Goal: Information Seeking & Learning: Learn about a topic

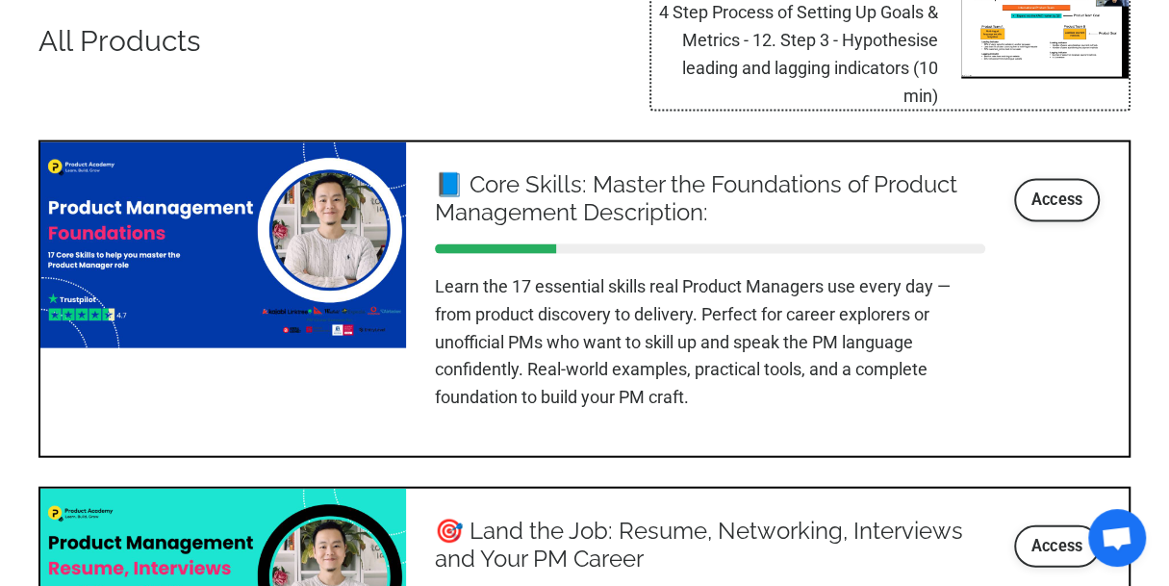
scroll to position [2502, 0]
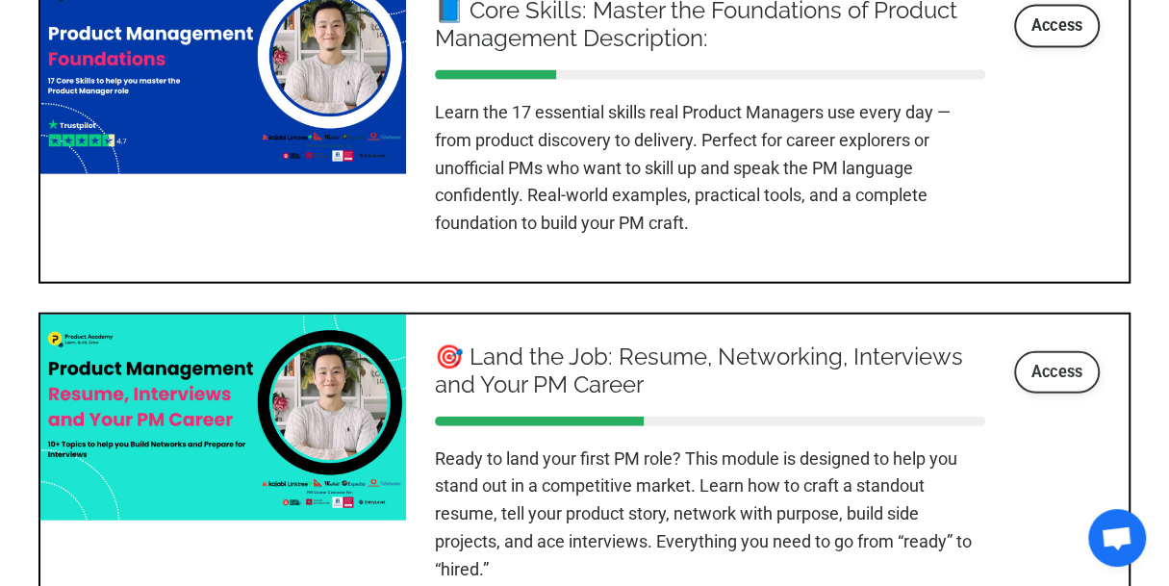
click at [1078, 368] on link "Access" at bounding box center [1057, 372] width 87 height 42
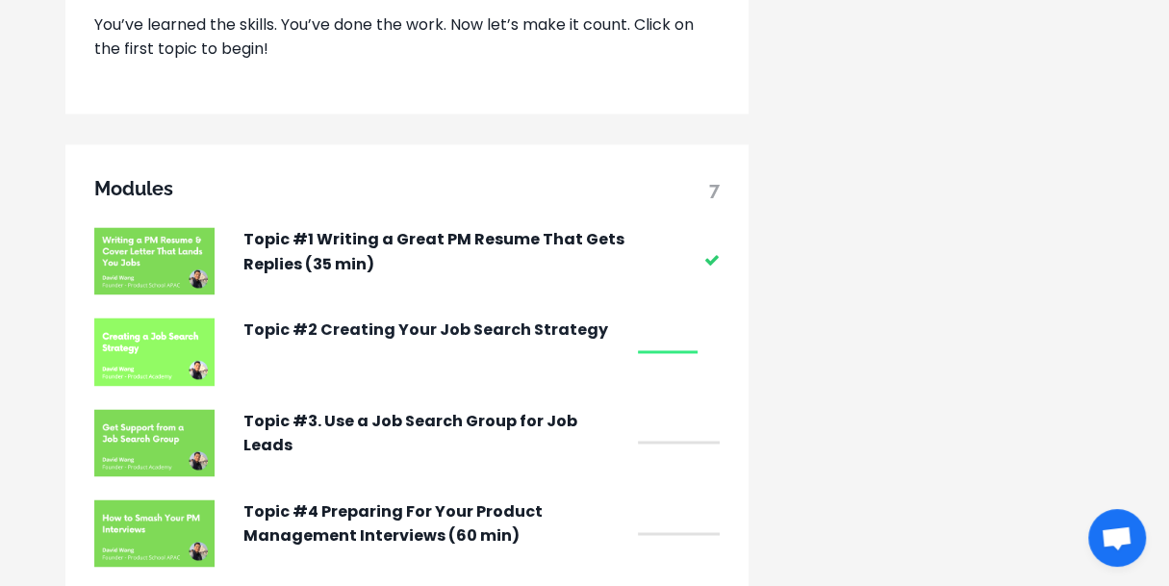
scroll to position [1540, 0]
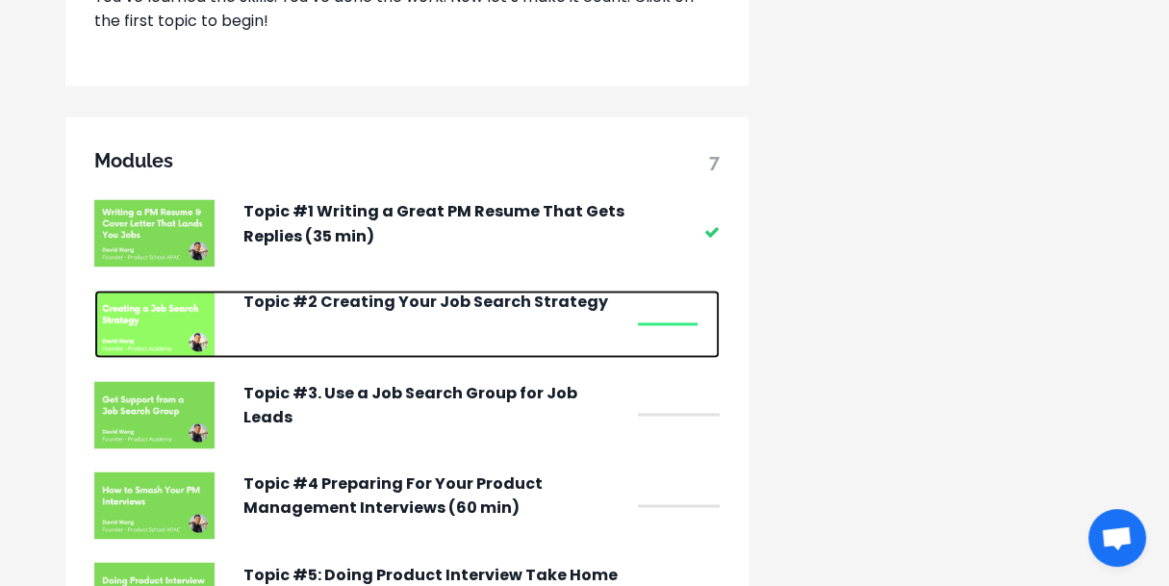
click at [552, 315] on p "Topic #2 Creating Your Job Search Strategy" at bounding box center [435, 302] width 385 height 25
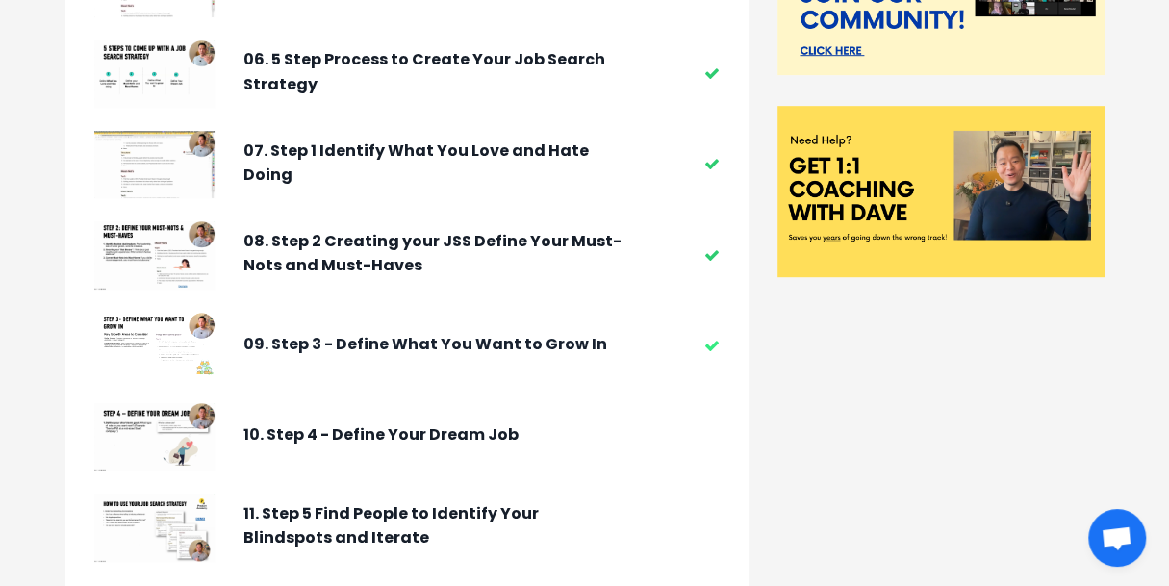
scroll to position [674, 0]
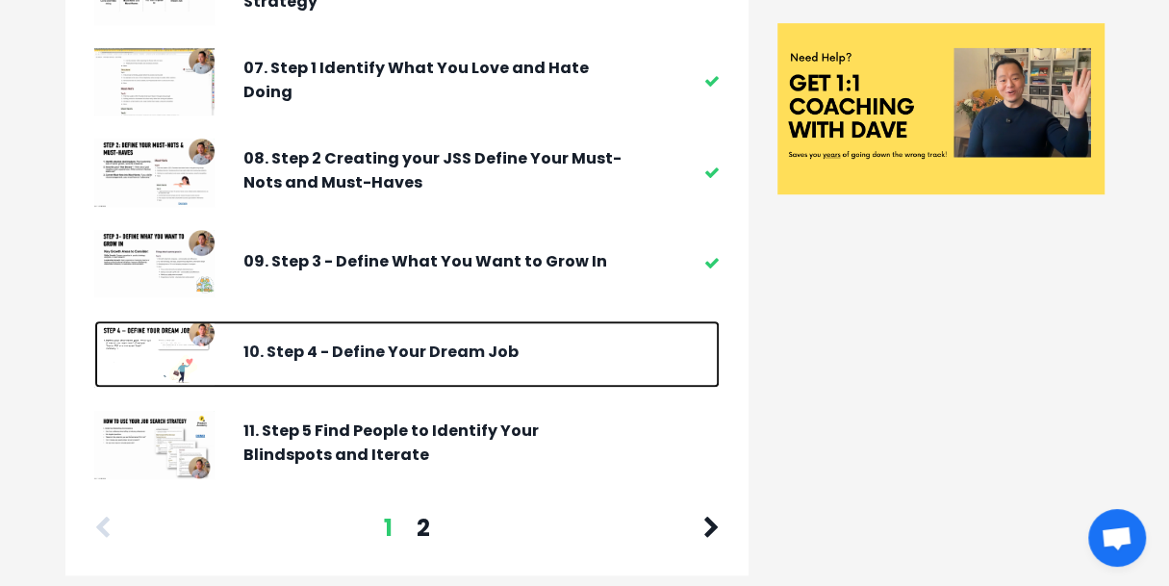
click at [475, 357] on p "10. Step 4 - Define Your Dream Job" at bounding box center [435, 352] width 385 height 25
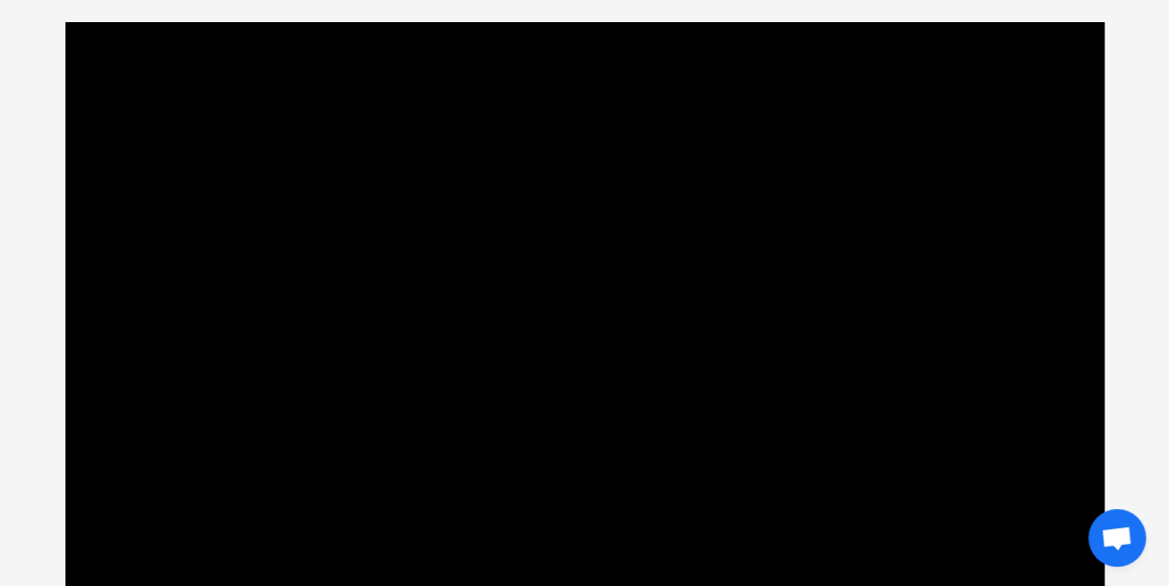
scroll to position [186, 0]
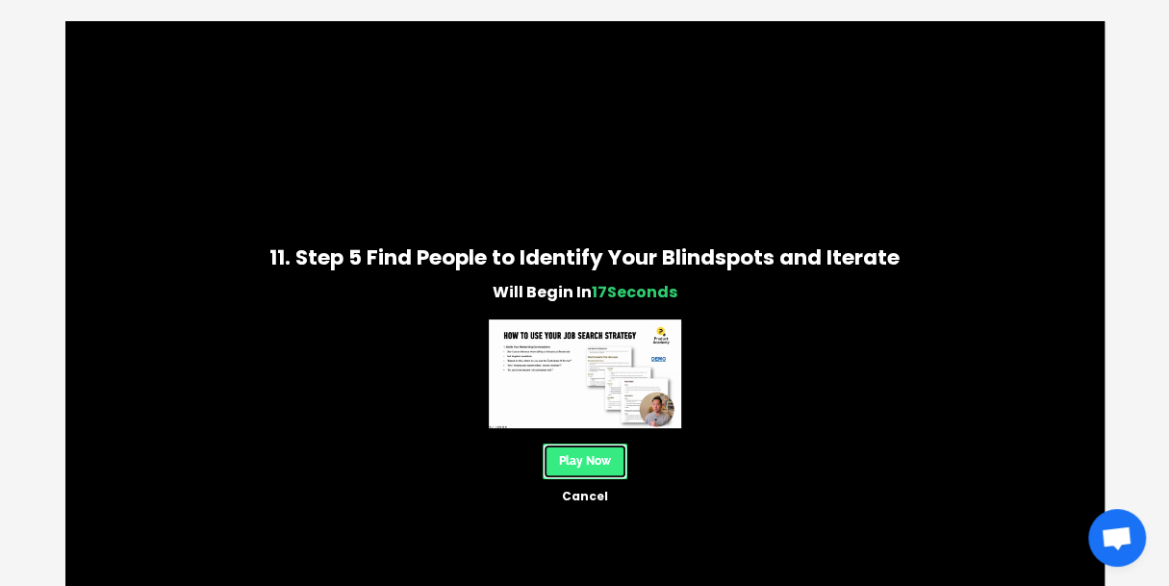
click at [599, 462] on link "Play Now" at bounding box center [585, 462] width 85 height 36
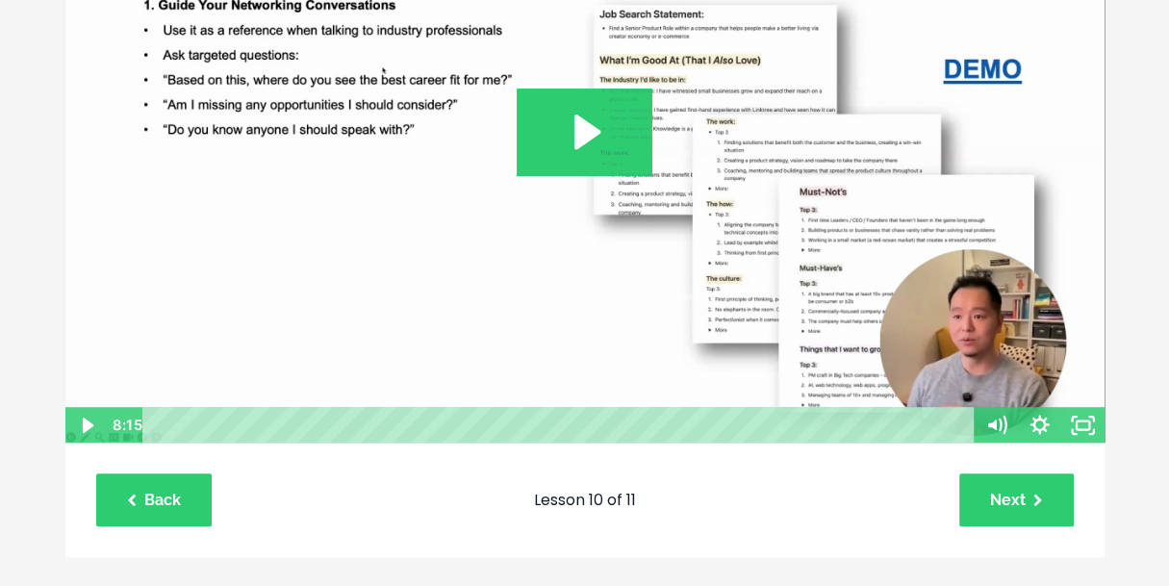
scroll to position [350, 0]
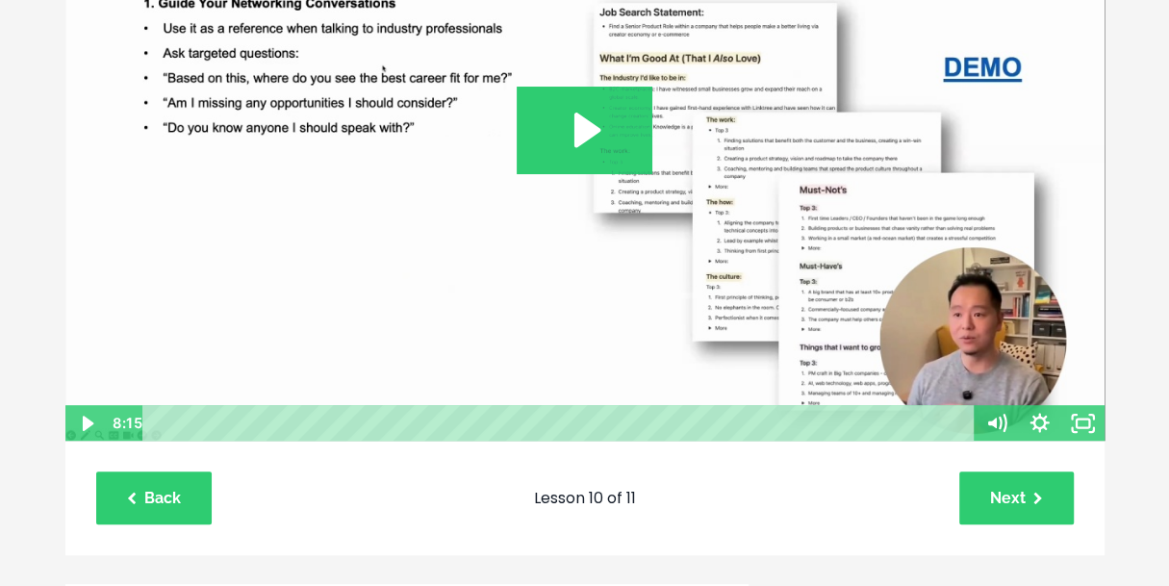
click at [589, 198] on img at bounding box center [584, 149] width 1041 height 587
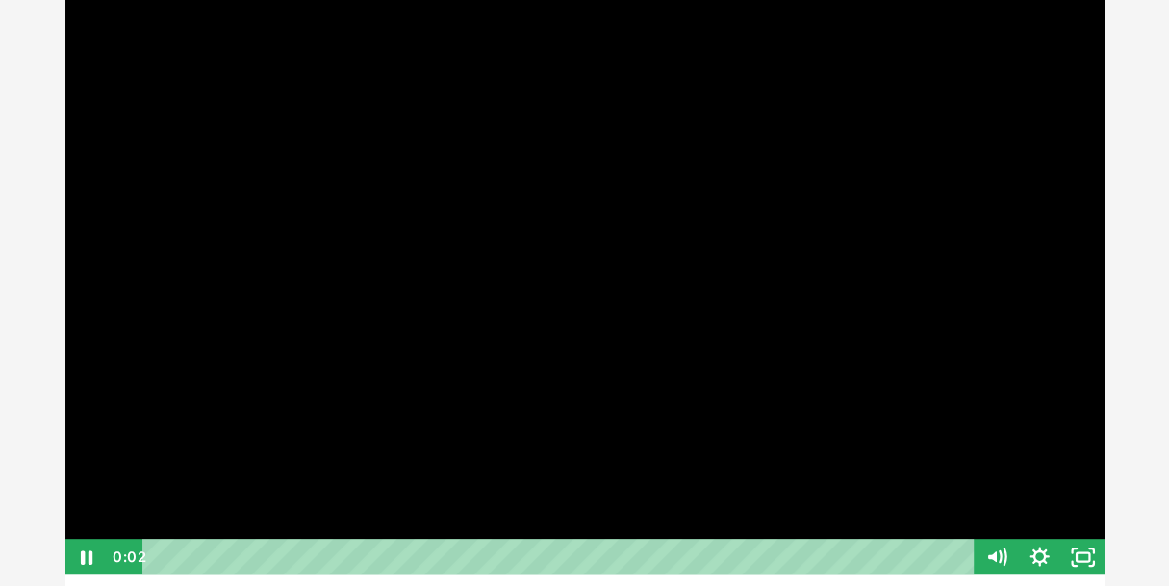
scroll to position [218, 0]
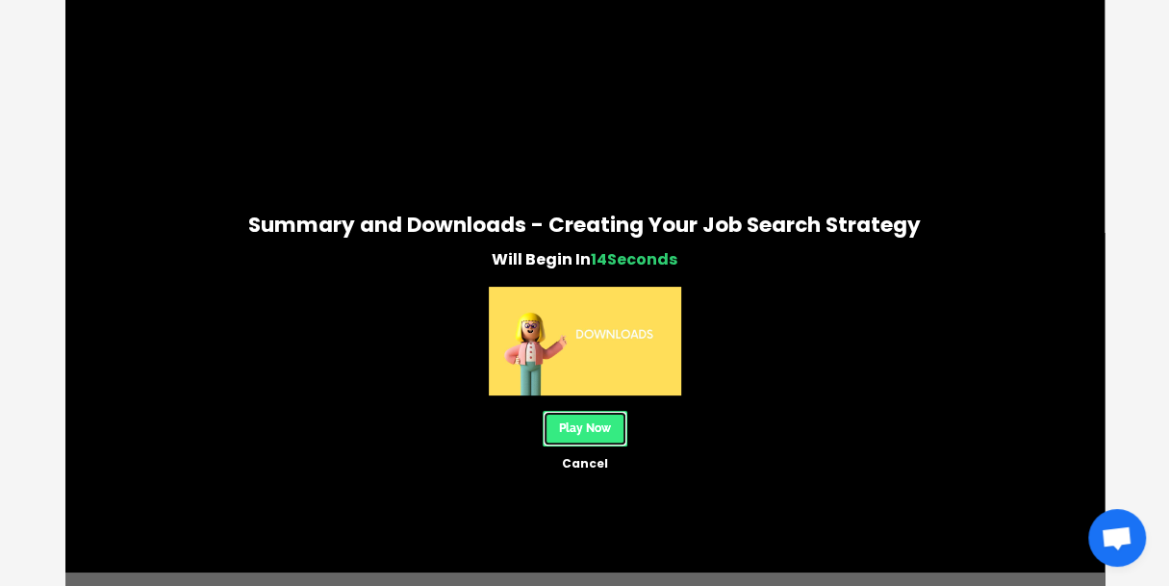
click at [589, 432] on link "Play Now" at bounding box center [585, 429] width 85 height 36
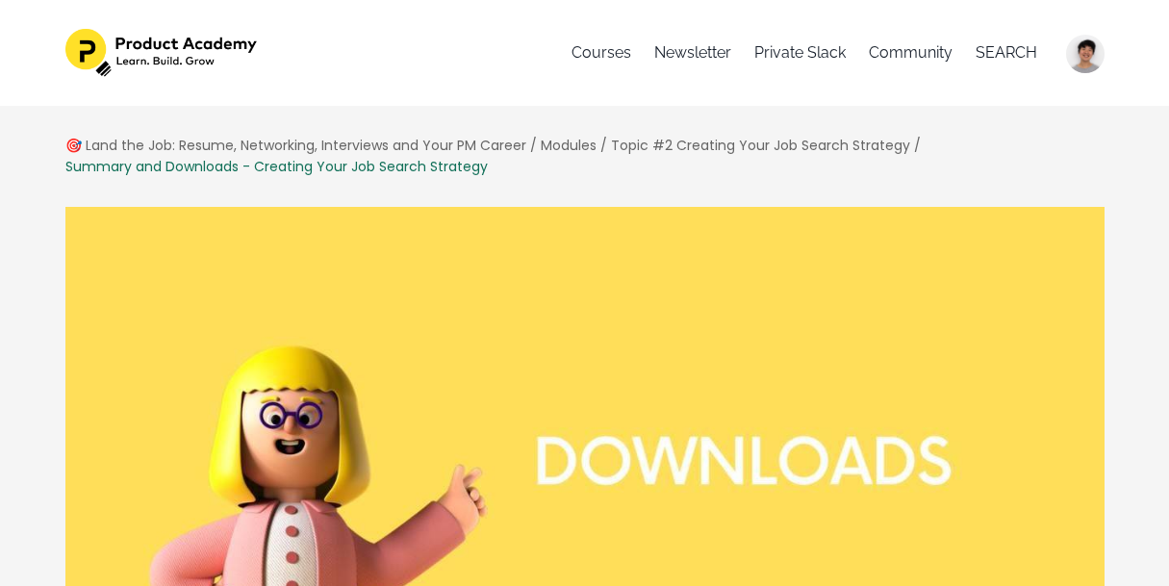
scroll to position [865, 0]
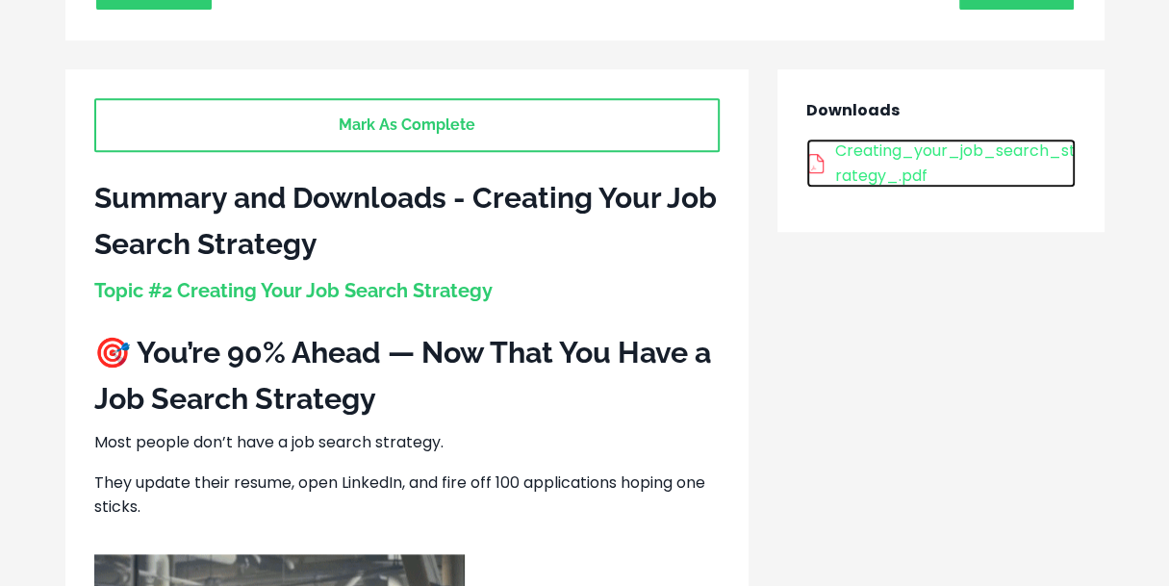
click at [885, 159] on div "Creating_your_job_search_strategy_.pdf" at bounding box center [955, 163] width 241 height 49
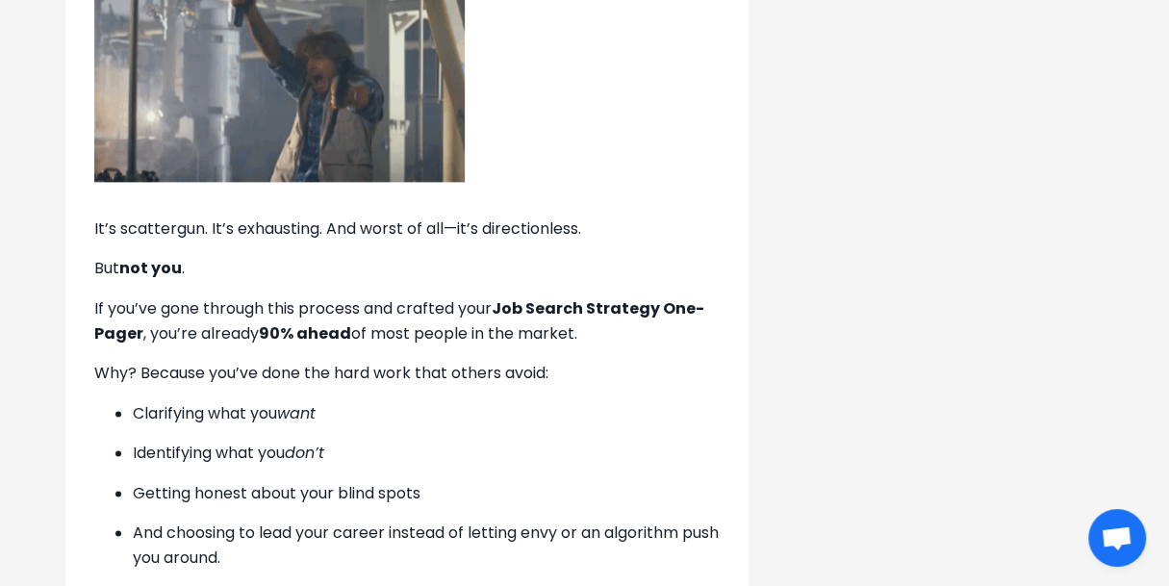
scroll to position [1540, 0]
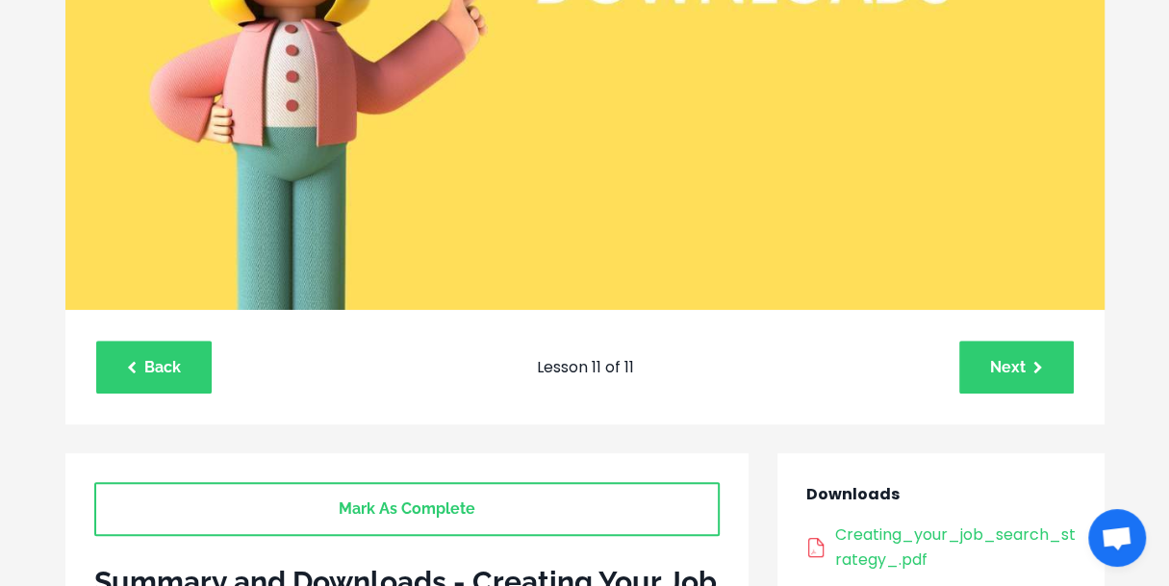
scroll to position [480, 0]
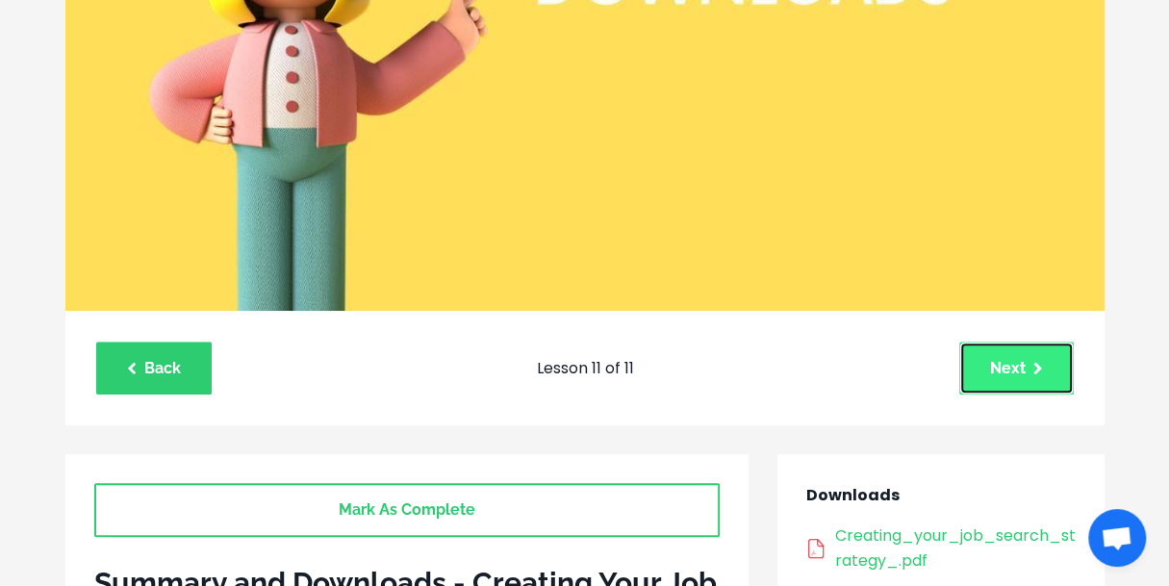
click at [1057, 386] on link "Next" at bounding box center [1016, 368] width 115 height 53
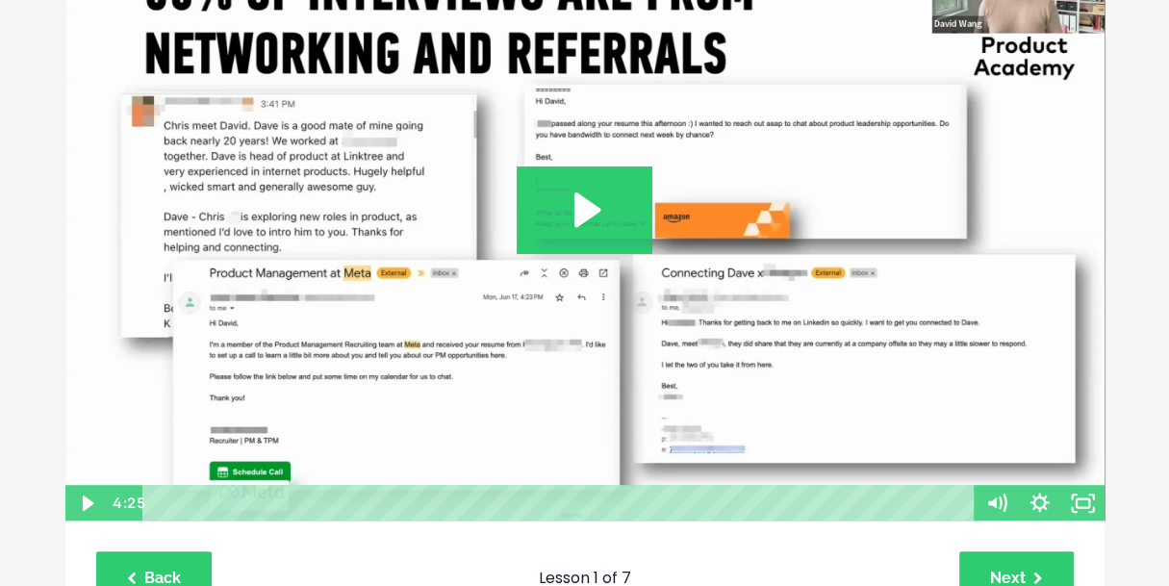
scroll to position [289, 0]
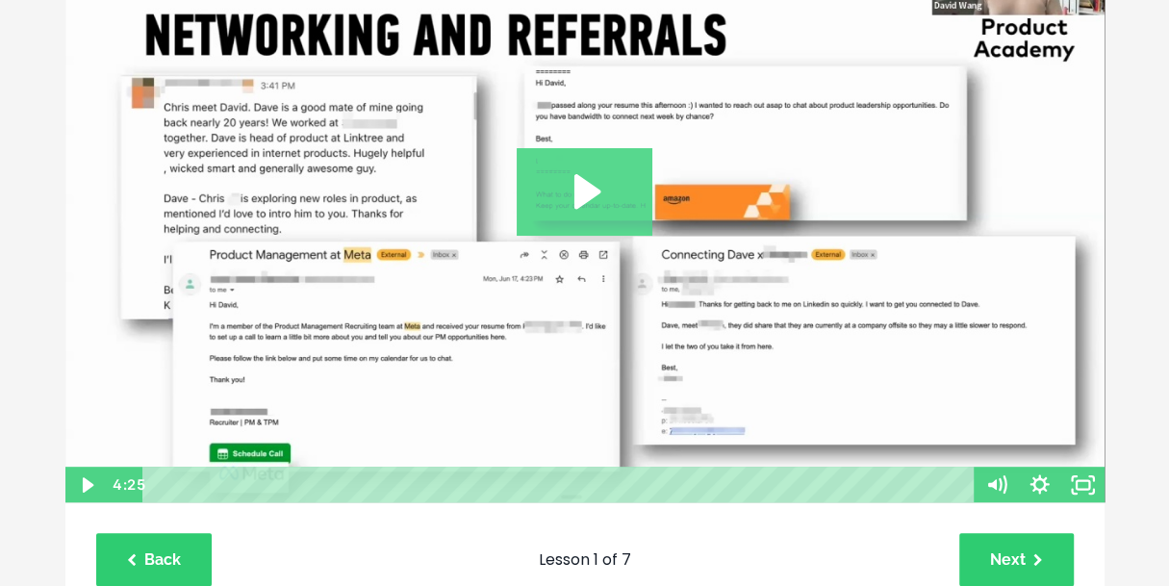
click at [620, 224] on icon "Play Video: file-uploads/sites/127338/video/5ce46f-a5fe-88e0-a3ee-80c54755b7ef_…" at bounding box center [585, 191] width 136 height 87
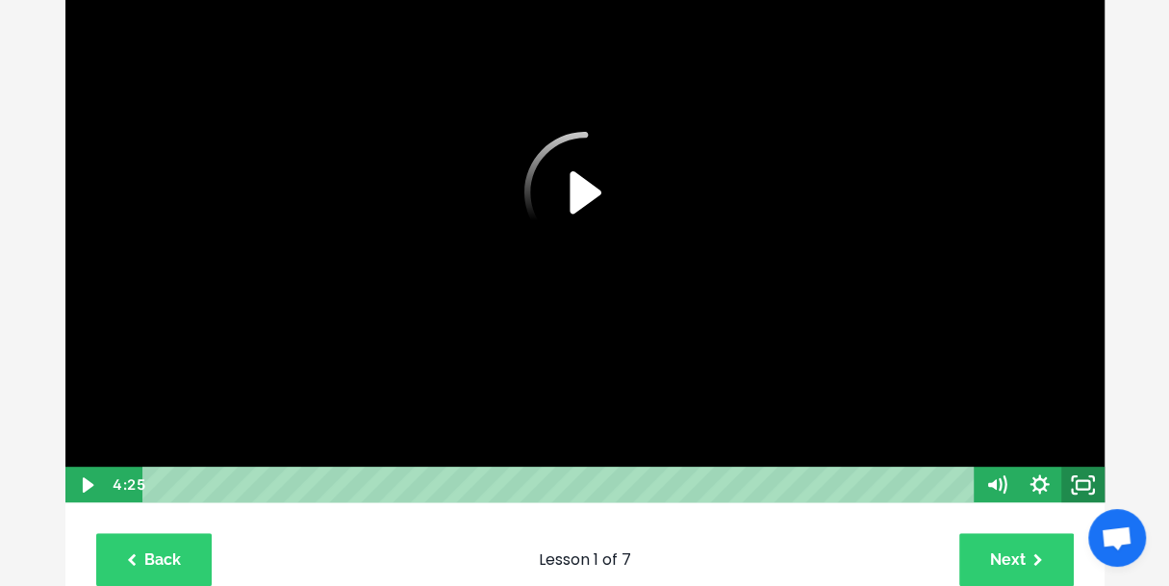
click at [1078, 488] on icon "Fullscreen" at bounding box center [1082, 485] width 43 height 37
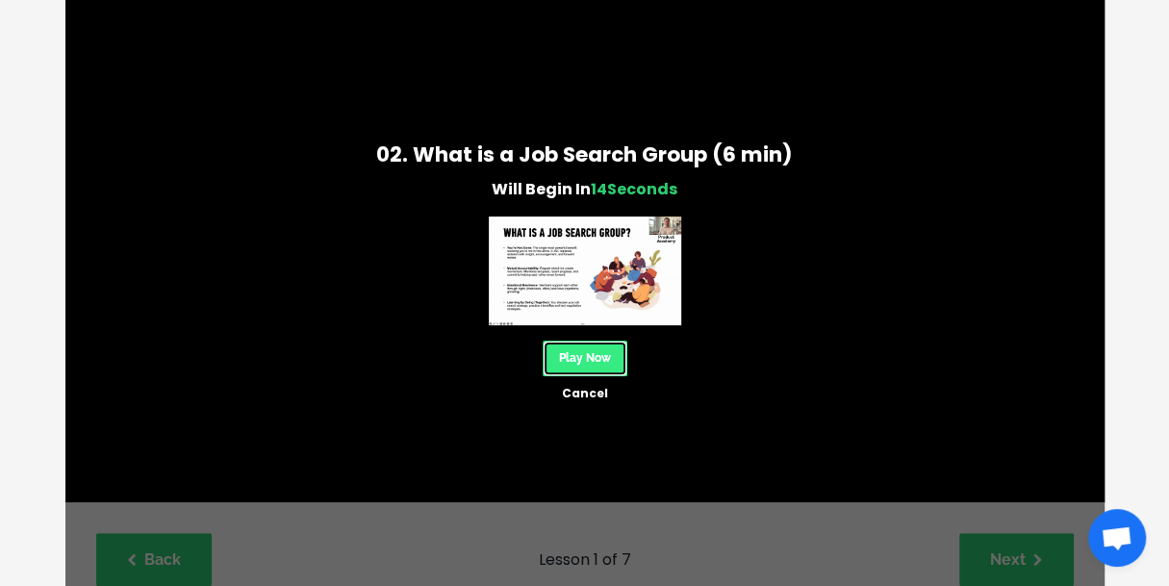
click at [590, 361] on link "Play Now" at bounding box center [585, 359] width 85 height 36
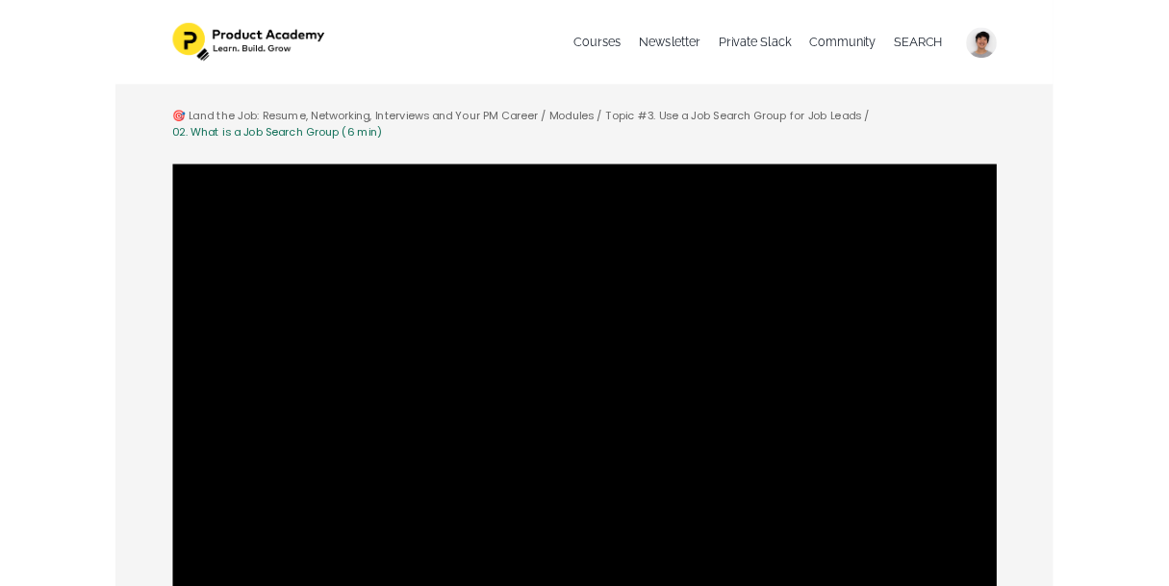
scroll to position [229, 0]
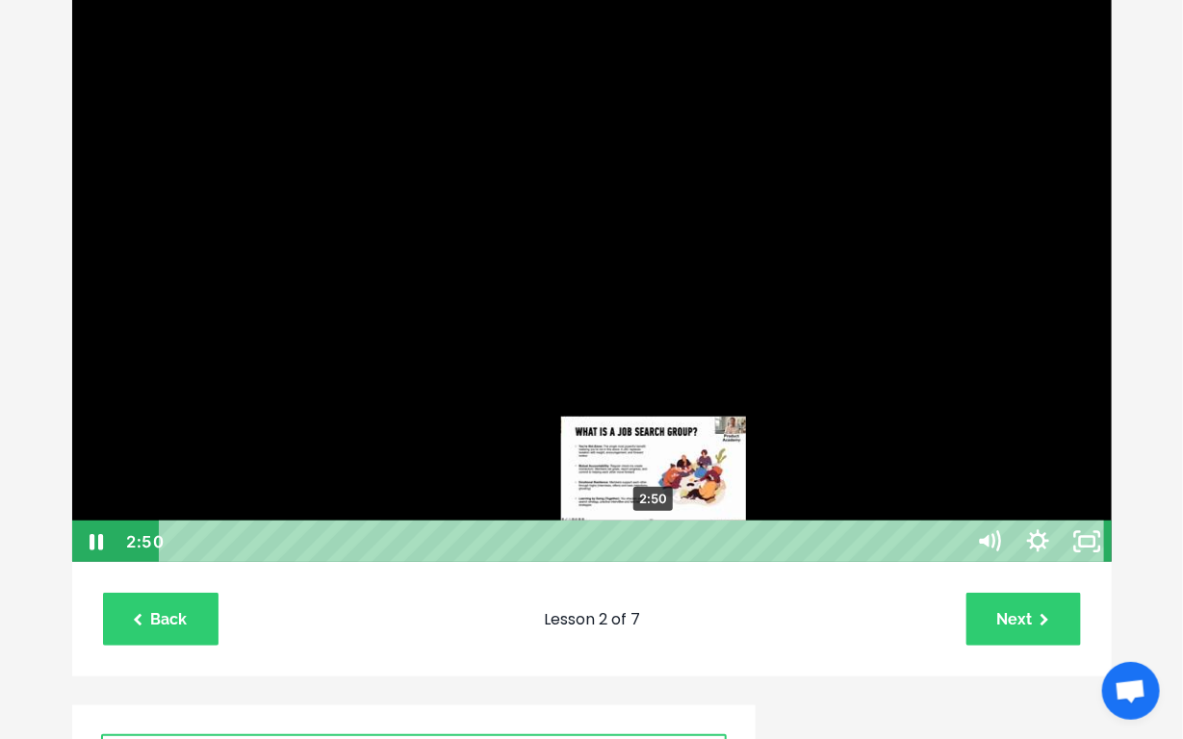
click at [583, 563] on div "2:50" at bounding box center [565, 542] width 775 height 42
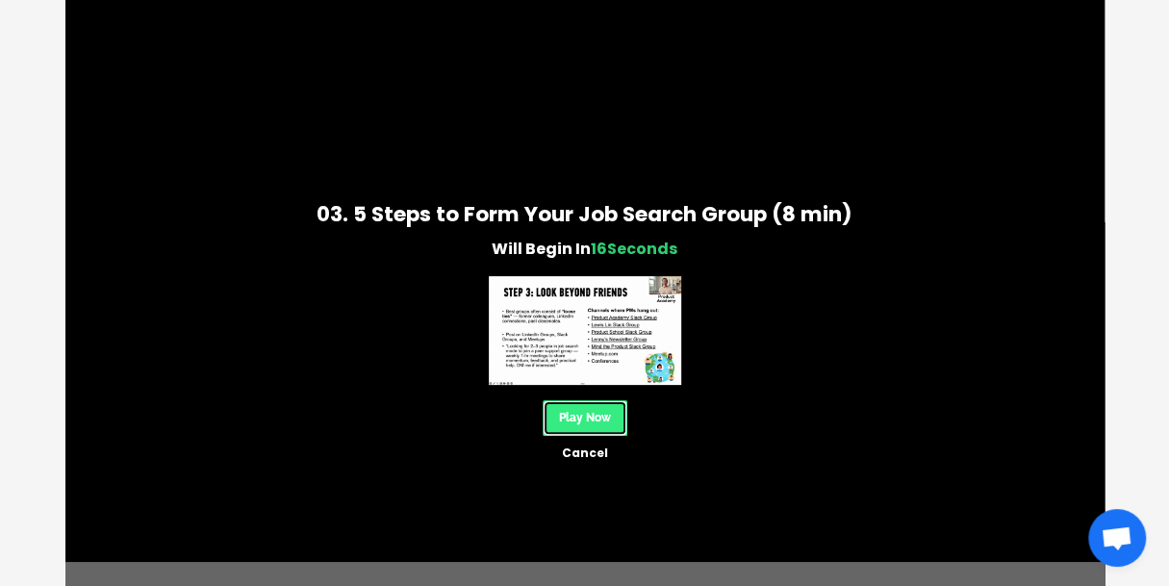
click at [574, 422] on link "Play Now" at bounding box center [585, 418] width 85 height 36
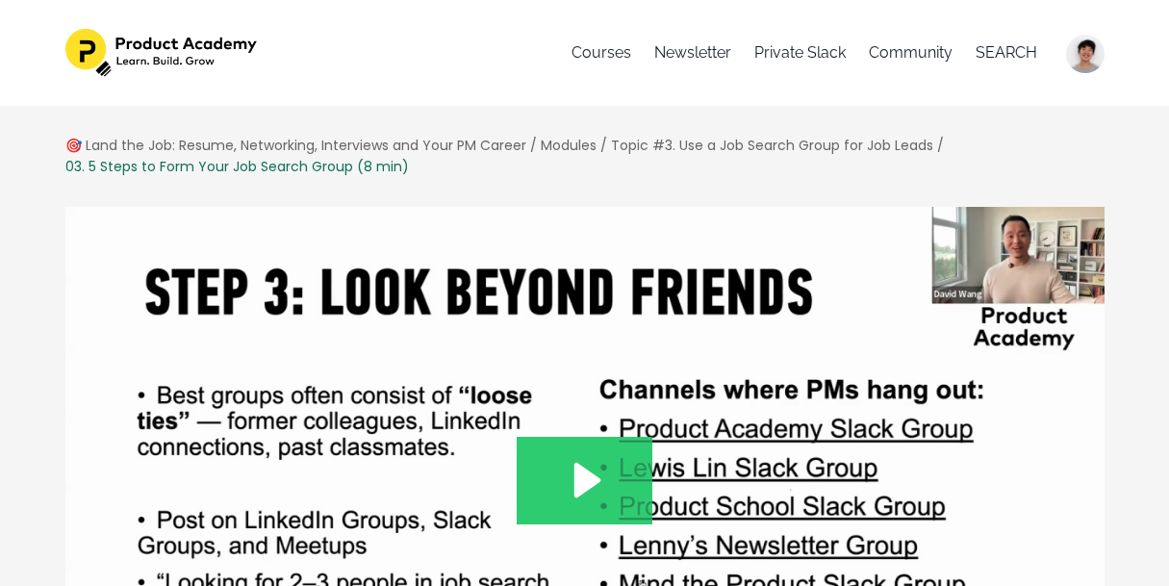
scroll to position [480, 0]
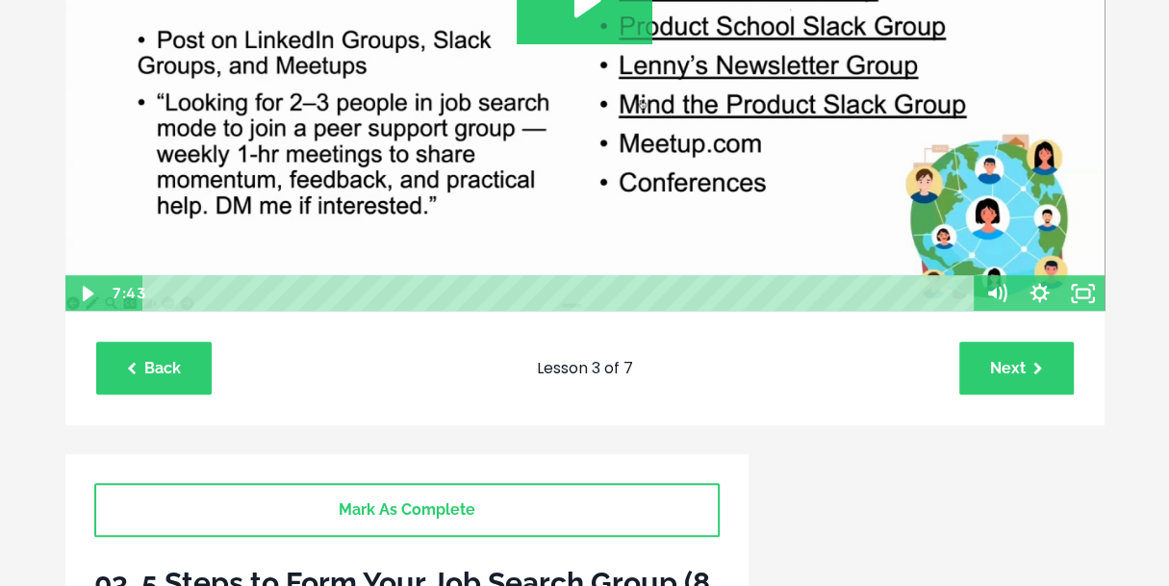
click at [706, 168] on img at bounding box center [584, 19] width 1041 height 587
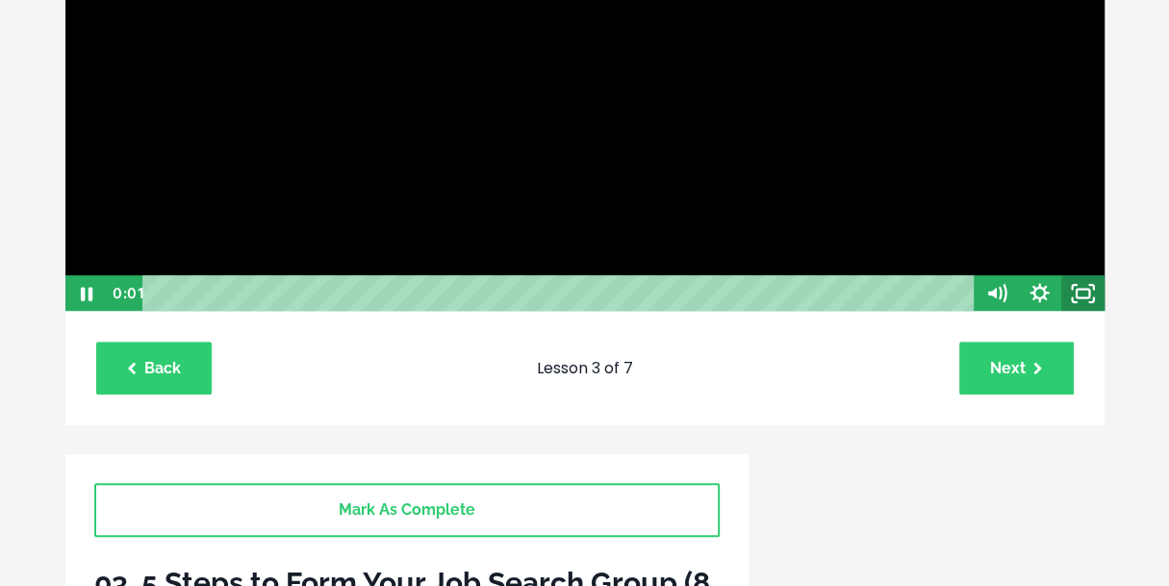
click at [1078, 293] on icon "Fullscreen" at bounding box center [1082, 293] width 43 height 37
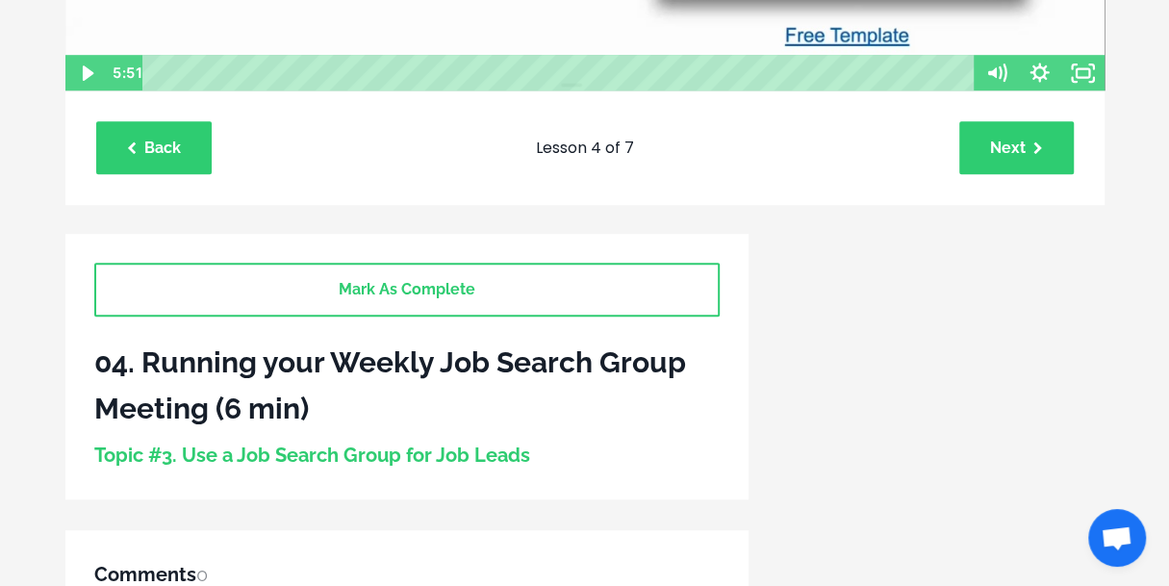
scroll to position [702, 0]
